Goal: Transaction & Acquisition: Purchase product/service

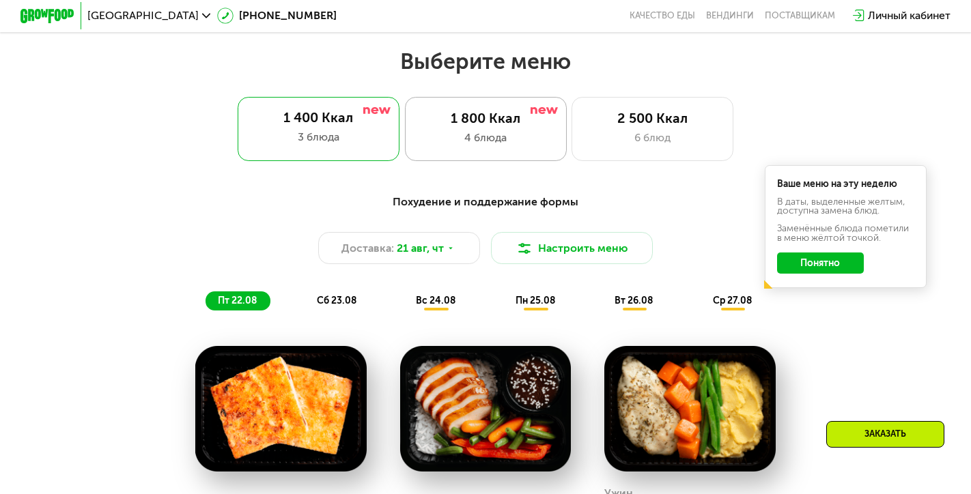
scroll to position [554, 0]
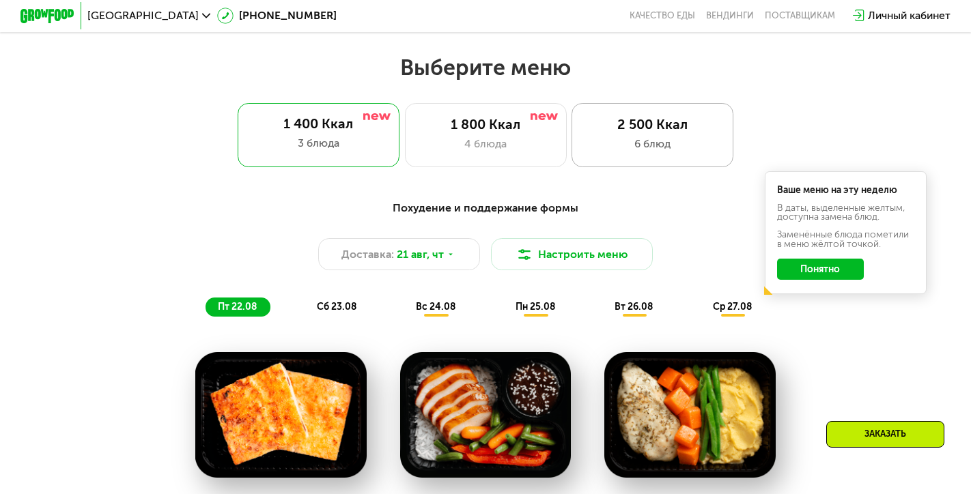
click at [623, 139] on div "6 блюд" at bounding box center [653, 144] width 134 height 16
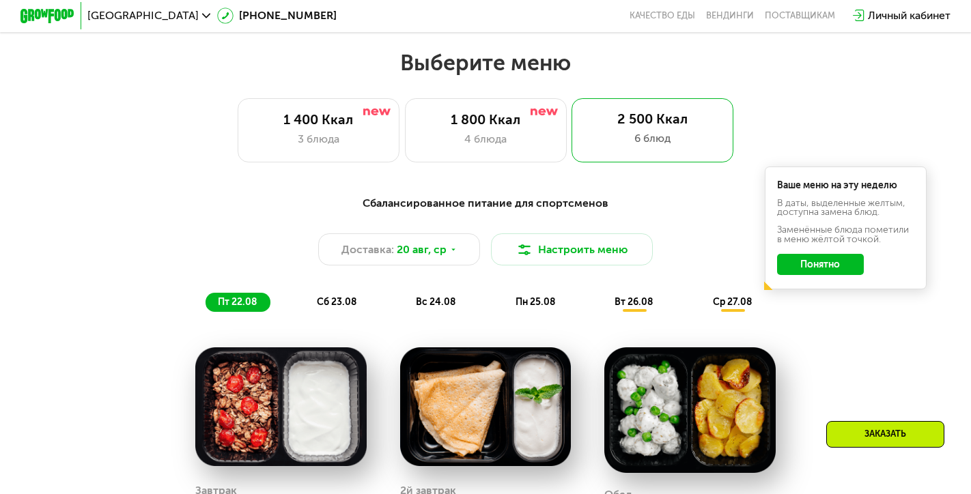
scroll to position [557, 0]
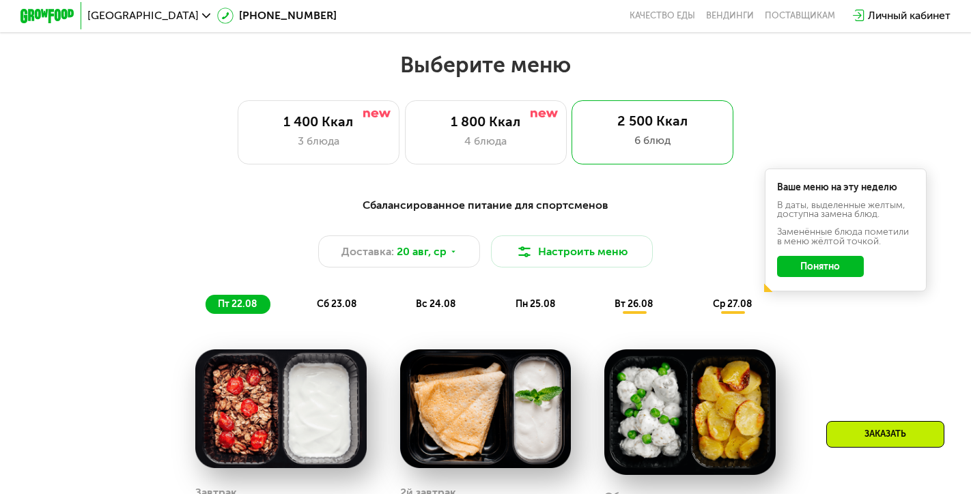
click at [341, 304] on span "сб 23.08" at bounding box center [337, 304] width 40 height 12
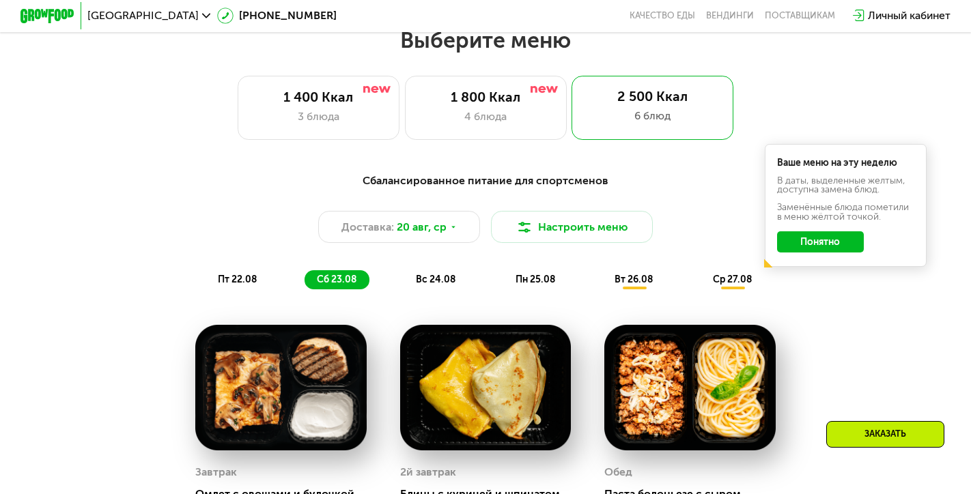
scroll to position [565, 0]
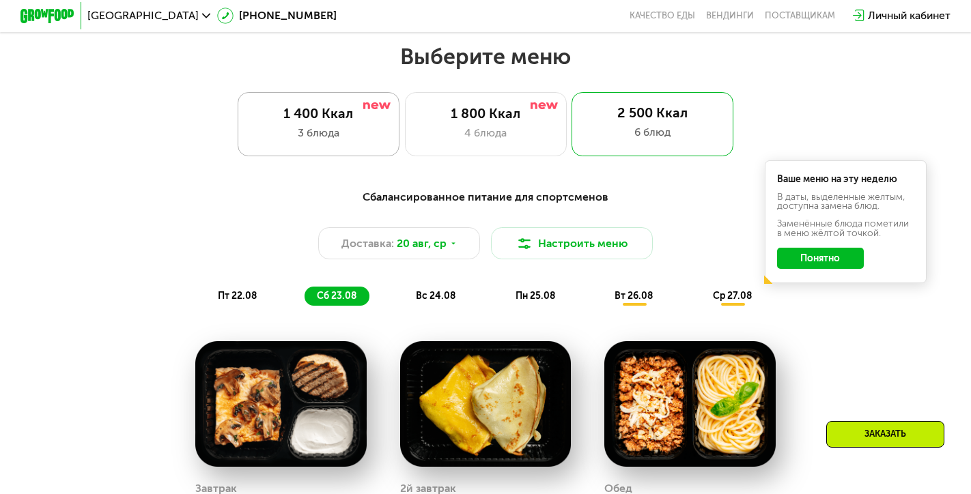
click at [363, 135] on div "3 блюда" at bounding box center [318, 133] width 134 height 16
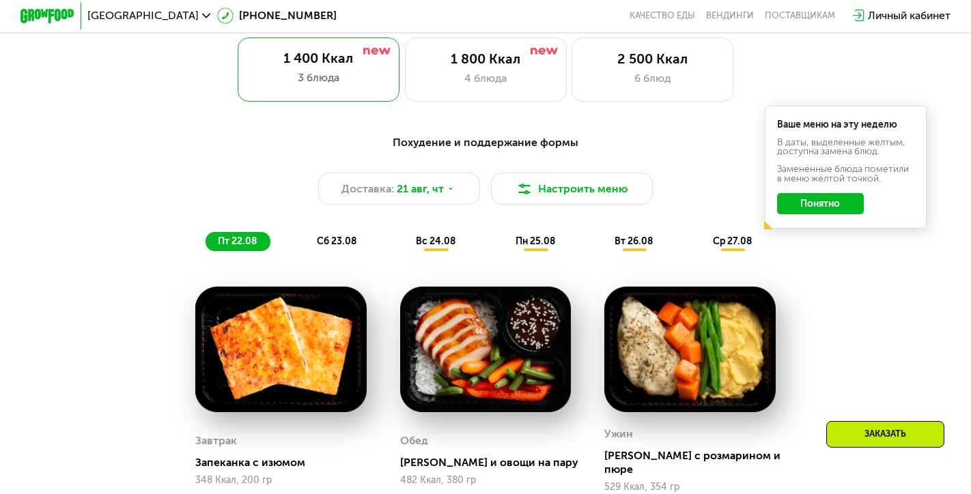
scroll to position [653, 0]
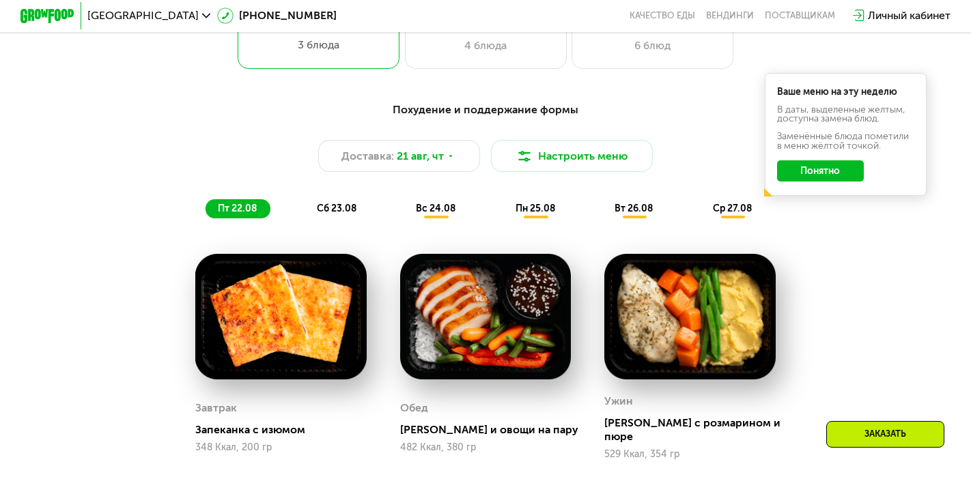
click at [343, 205] on span "сб 23.08" at bounding box center [337, 209] width 40 height 12
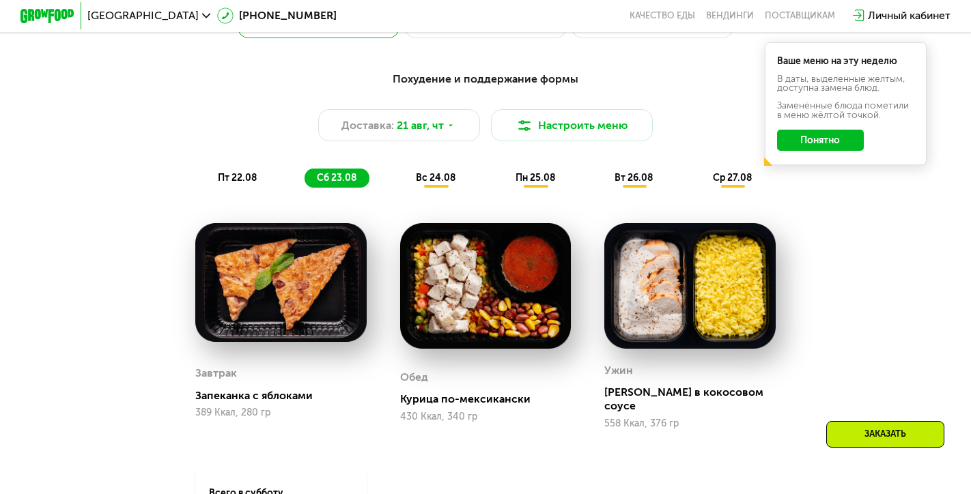
scroll to position [670, 0]
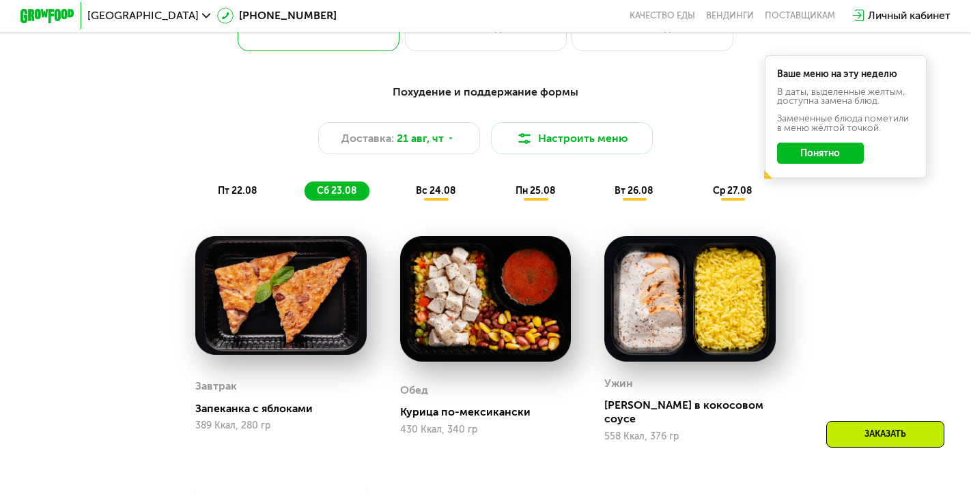
click at [431, 192] on span "вс 24.08" at bounding box center [436, 191] width 40 height 12
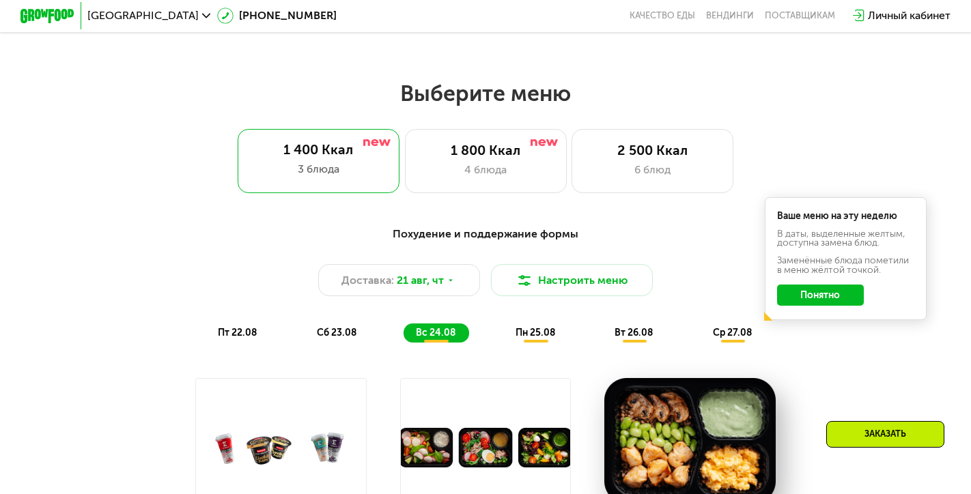
scroll to position [528, 0]
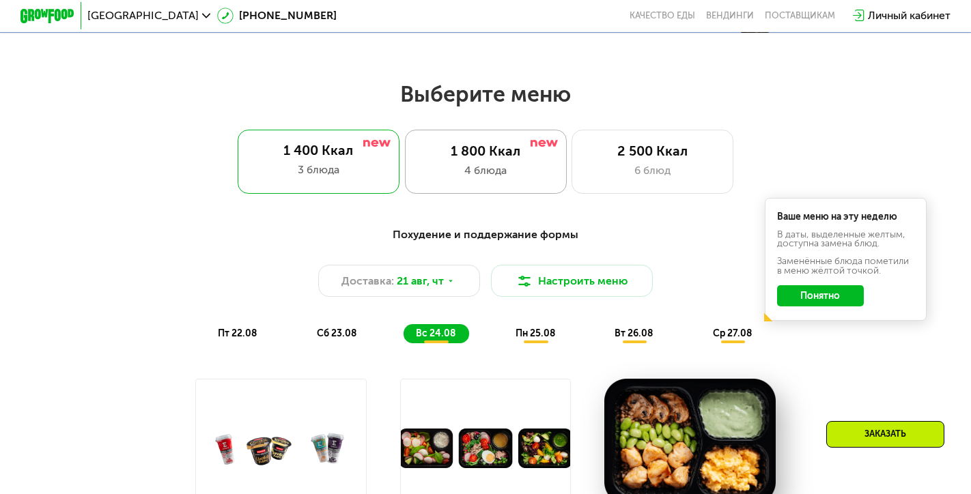
click at [571, 179] on div "1 800 Ккал 4 блюда" at bounding box center [652, 162] width 162 height 65
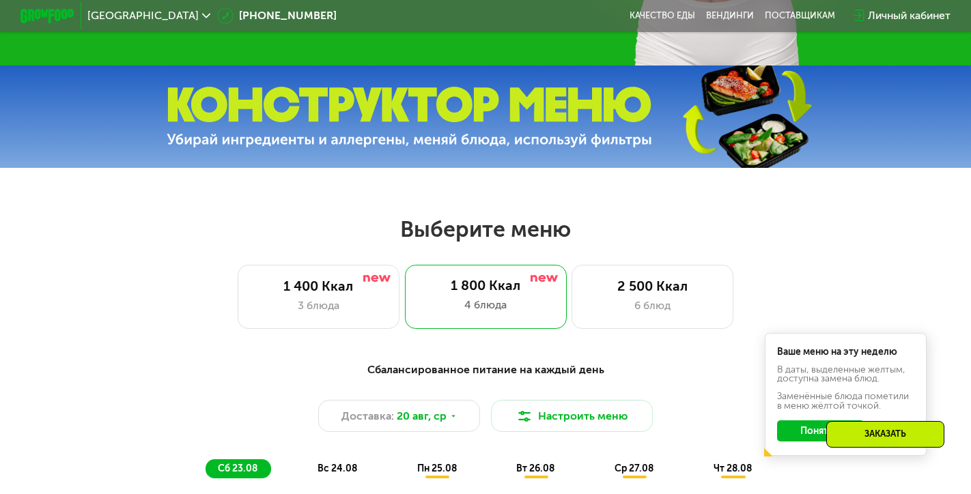
scroll to position [388, 0]
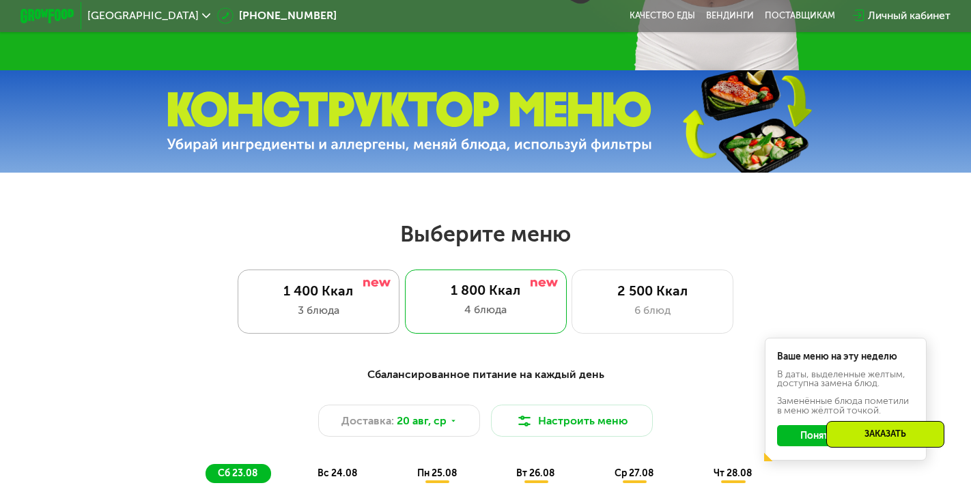
click at [405, 319] on div "1 400 Ккал 3 блюда" at bounding box center [486, 302] width 162 height 65
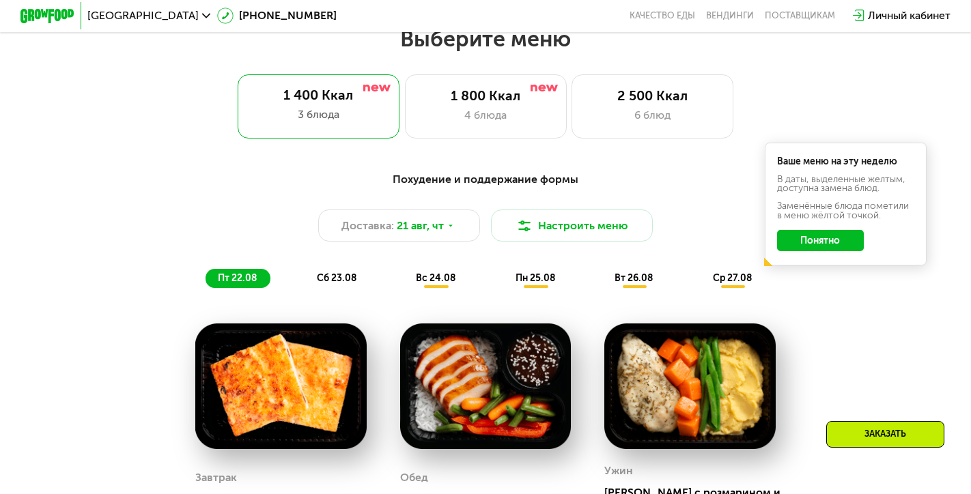
scroll to position [653, 0]
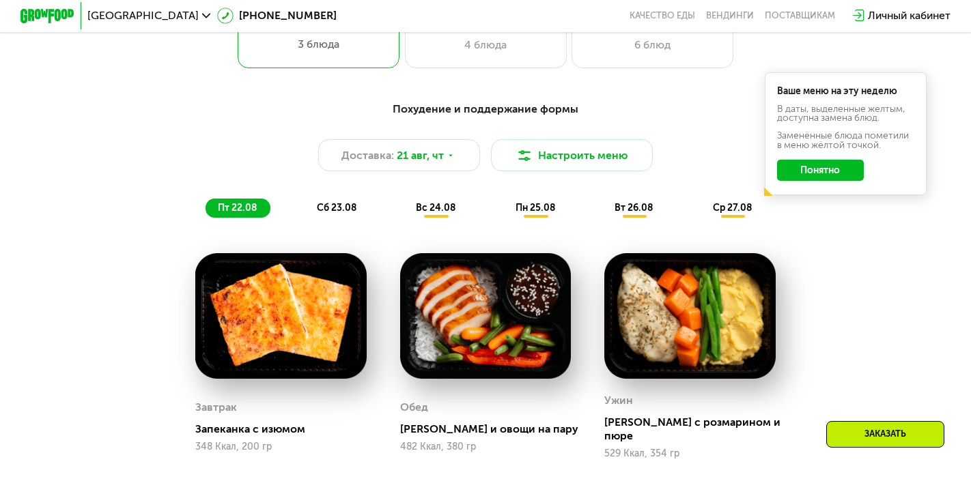
click at [438, 205] on span "вс 24.08" at bounding box center [436, 208] width 40 height 12
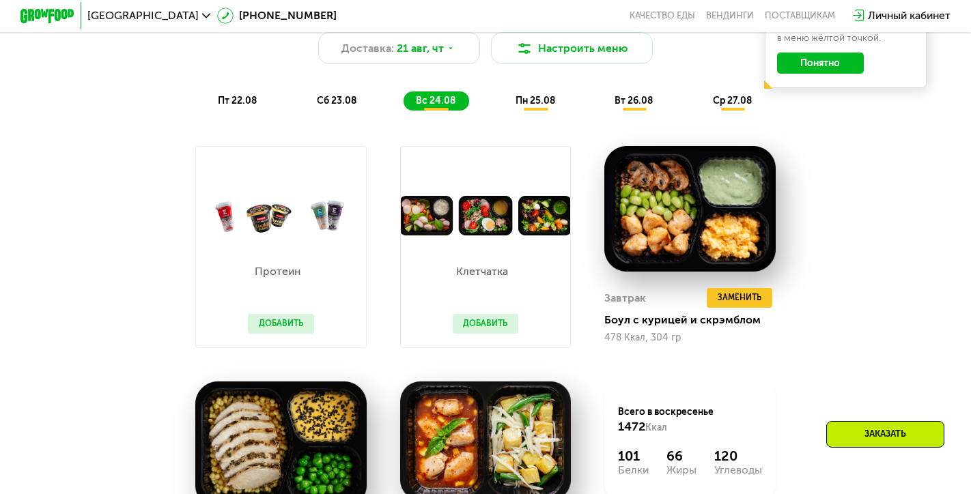
scroll to position [783, 0]
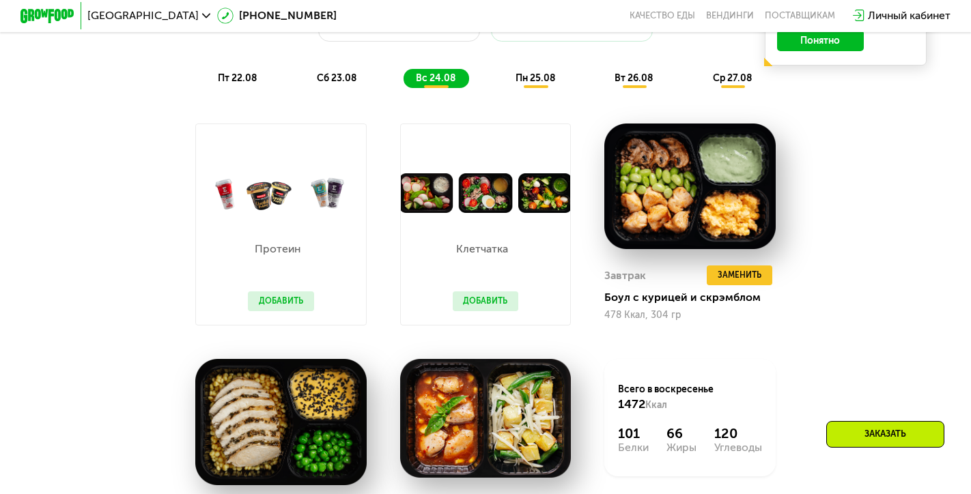
click at [533, 83] on span "пн 25.08" at bounding box center [535, 78] width 40 height 12
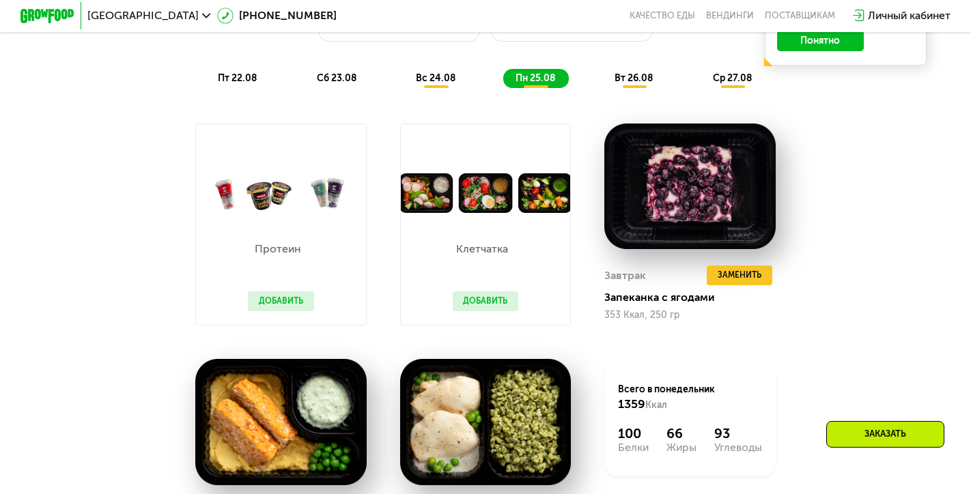
click at [731, 82] on span "ср 27.08" at bounding box center [732, 78] width 39 height 12
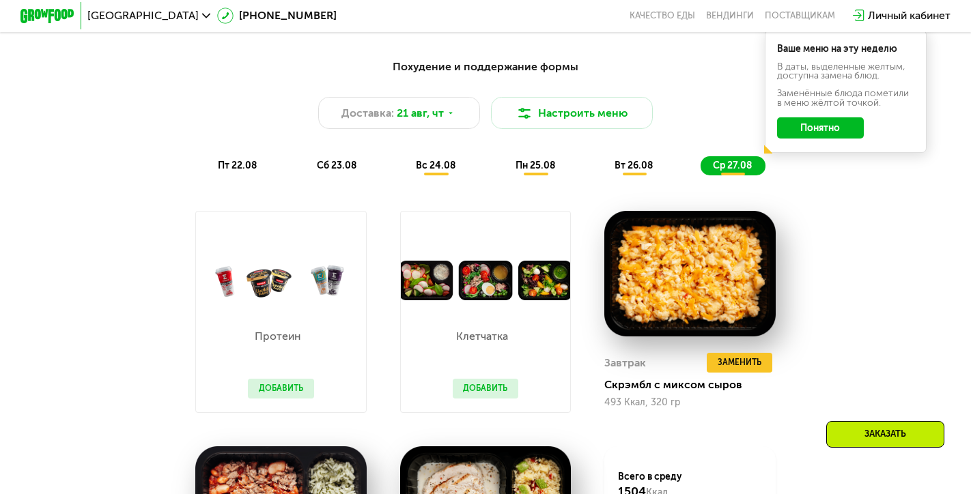
scroll to position [697, 0]
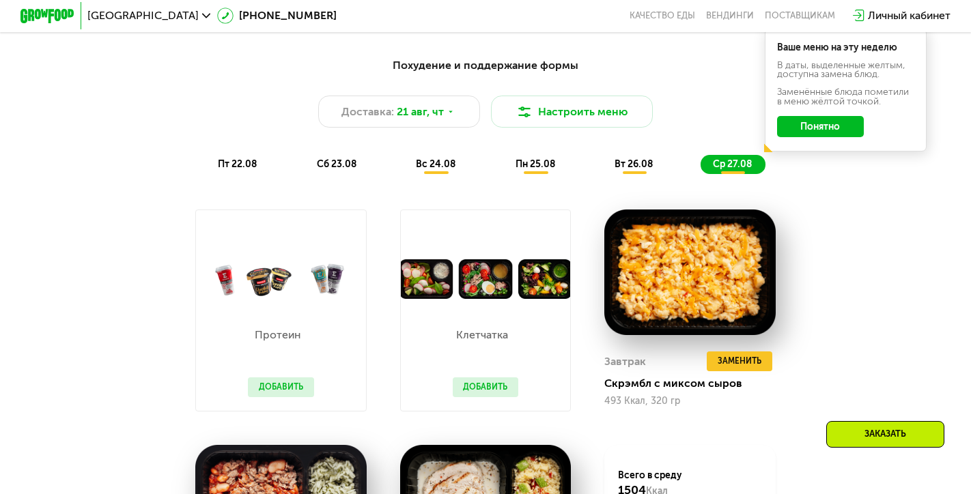
click at [535, 167] on span "пн 25.08" at bounding box center [535, 164] width 40 height 12
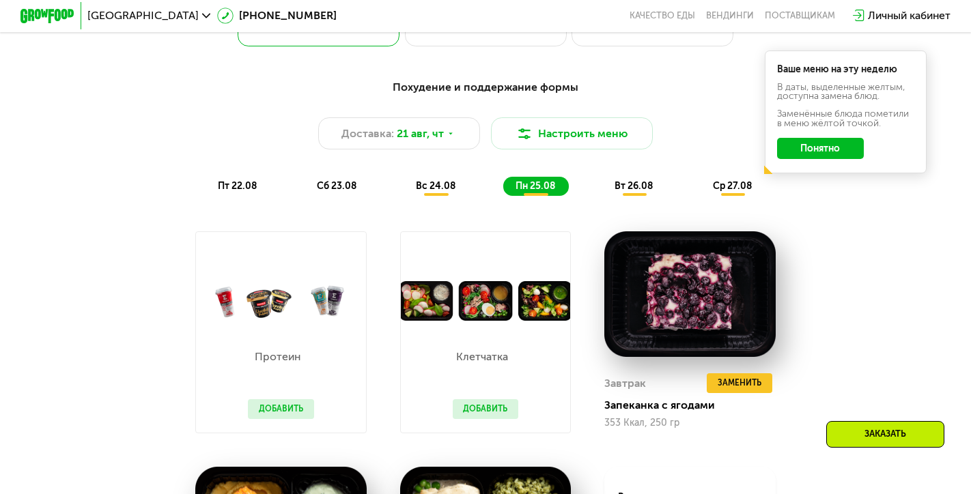
scroll to position [654, 0]
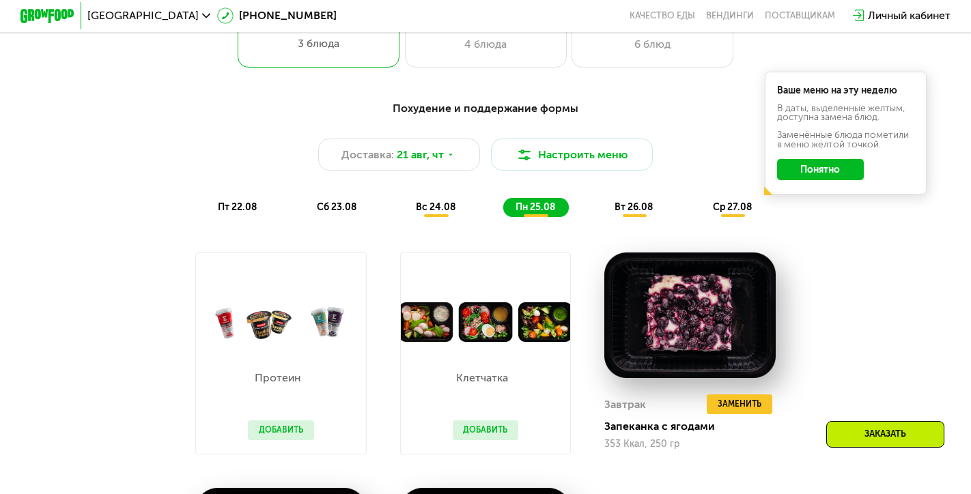
click at [725, 207] on span "ср 27.08" at bounding box center [732, 207] width 39 height 12
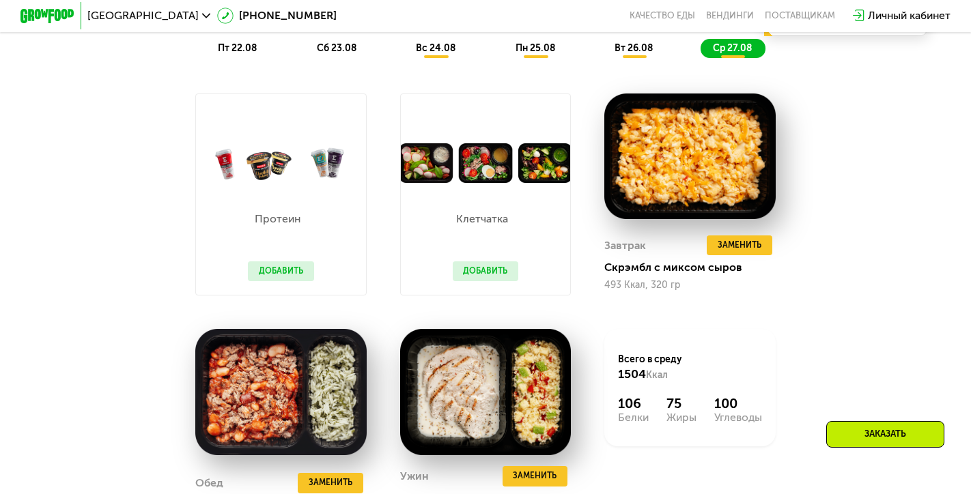
scroll to position [812, 0]
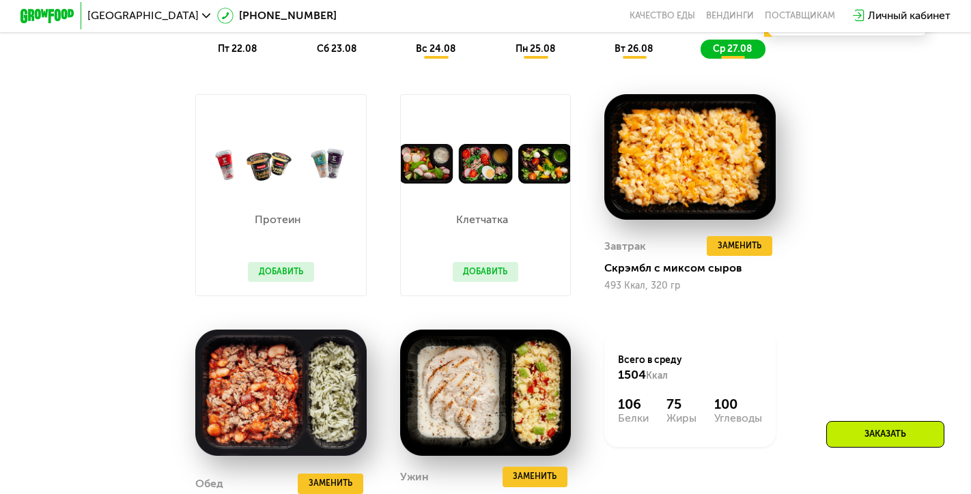
click at [529, 241] on div "Клетчатка Добавить" at bounding box center [485, 240] width 93 height 112
click at [500, 272] on button "Добавить" at bounding box center [486, 272] width 66 height 20
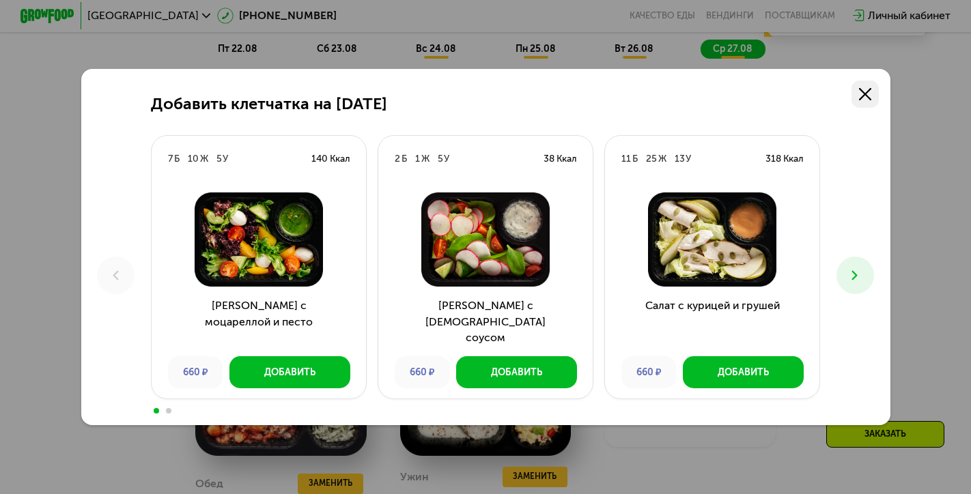
click at [866, 94] on icon at bounding box center [865, 94] width 12 height 12
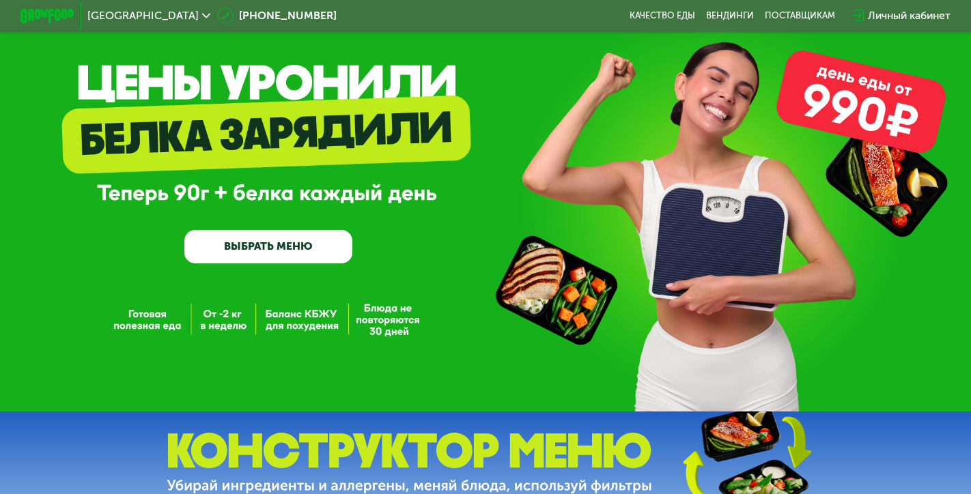
scroll to position [43, 0]
